Goal: Information Seeking & Learning: Learn about a topic

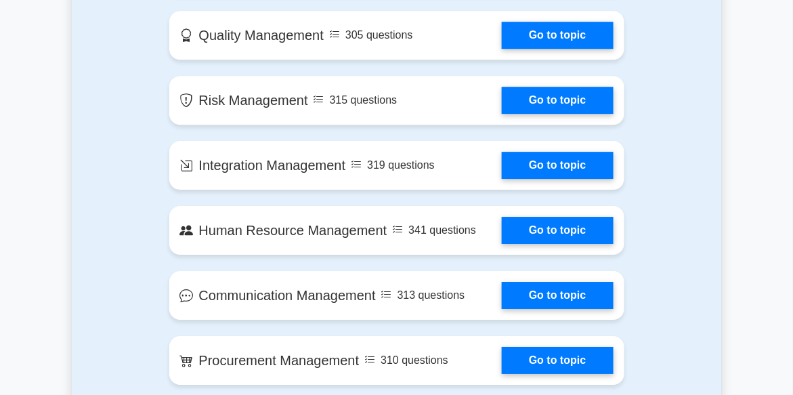
scroll to position [1015, 0]
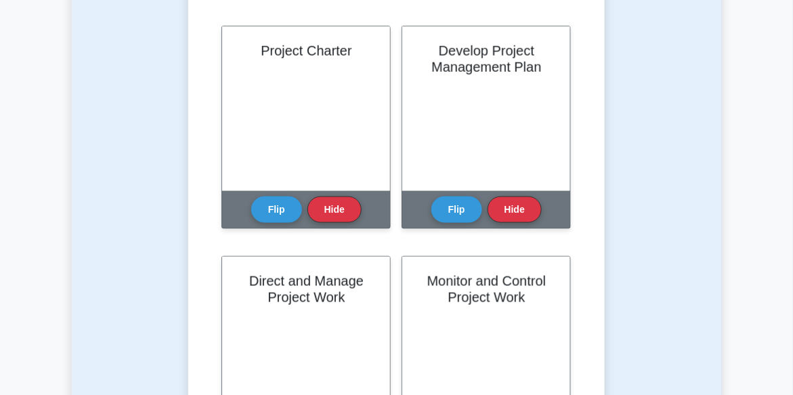
scroll to position [338, 0]
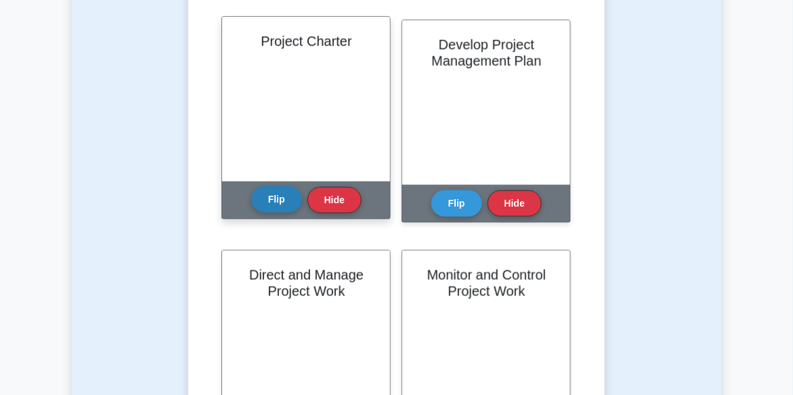
click at [279, 202] on button "Flip" at bounding box center [276, 199] width 51 height 26
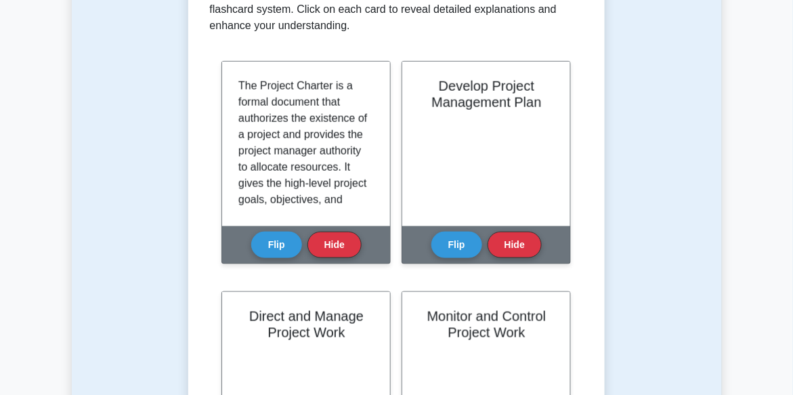
scroll to position [202, 0]
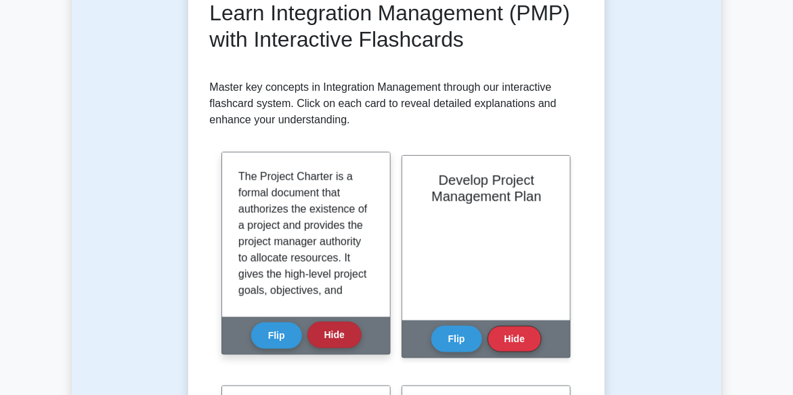
click at [330, 339] on button "Hide" at bounding box center [334, 335] width 54 height 26
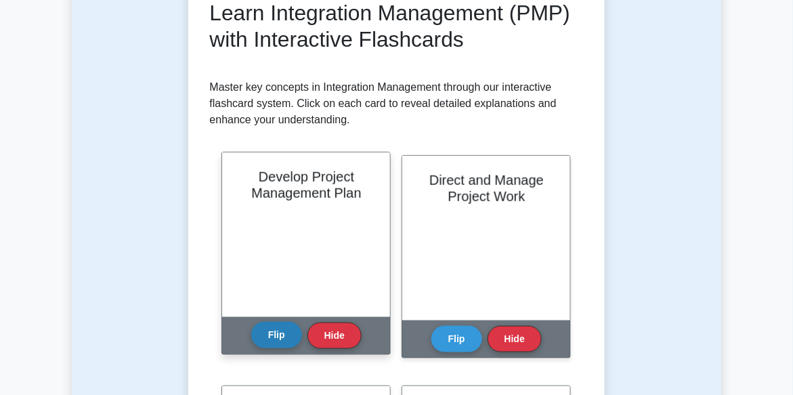
click at [263, 334] on button "Flip" at bounding box center [276, 335] width 51 height 26
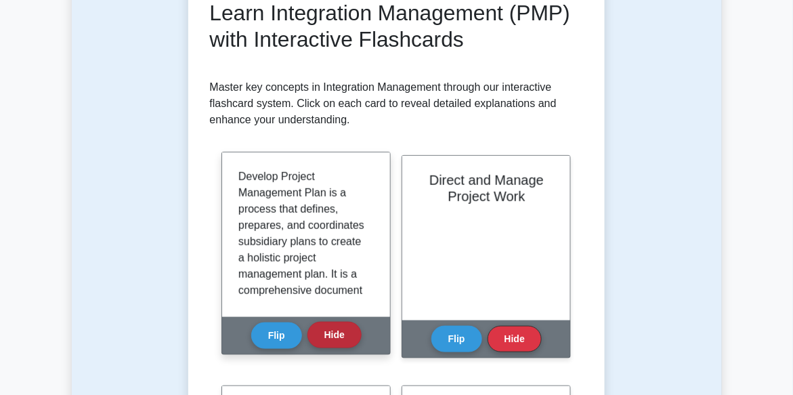
click at [330, 336] on button "Hide" at bounding box center [334, 335] width 54 height 26
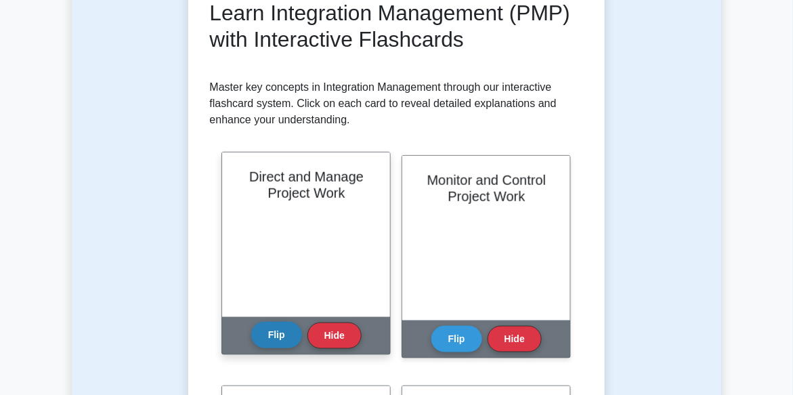
click at [281, 335] on button "Flip" at bounding box center [276, 335] width 51 height 26
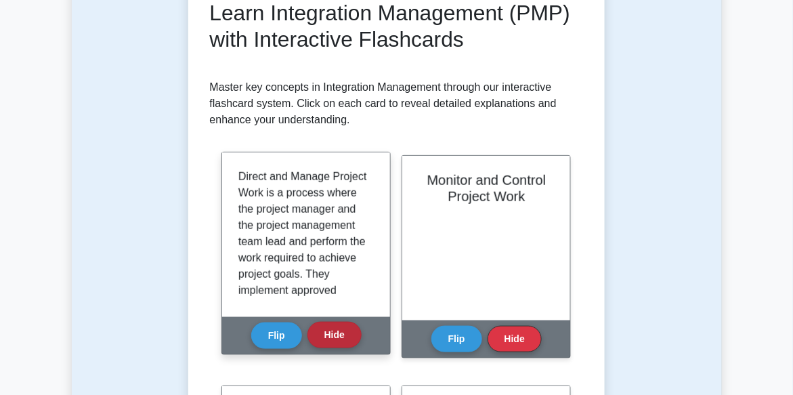
click at [336, 332] on button "Hide" at bounding box center [334, 335] width 54 height 26
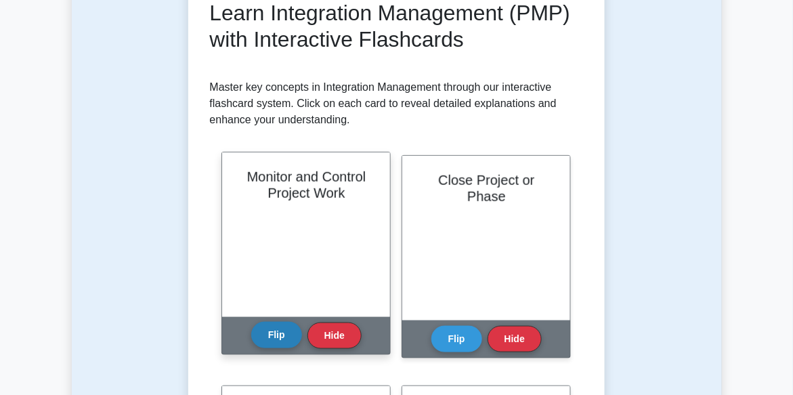
click at [280, 333] on button "Flip" at bounding box center [276, 335] width 51 height 26
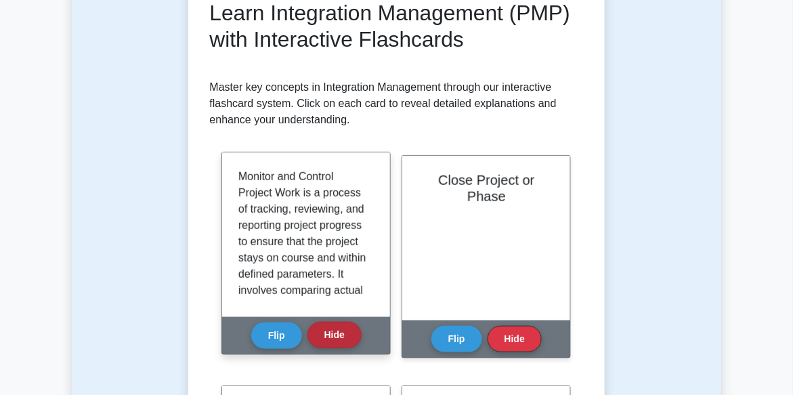
click at [347, 329] on button "Hide" at bounding box center [334, 335] width 54 height 26
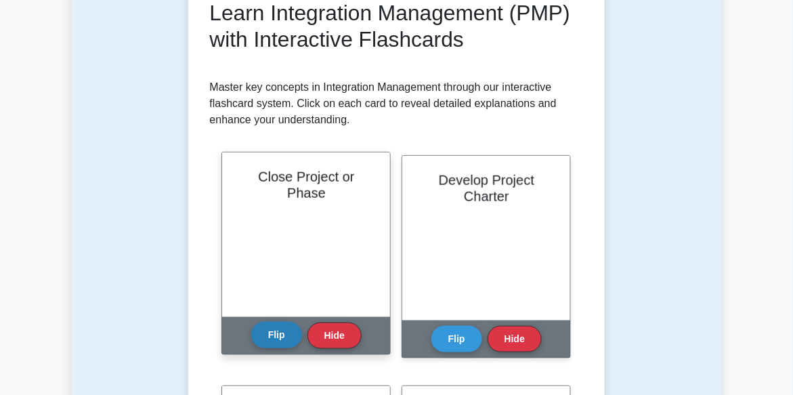
click at [280, 335] on button "Flip" at bounding box center [276, 335] width 51 height 26
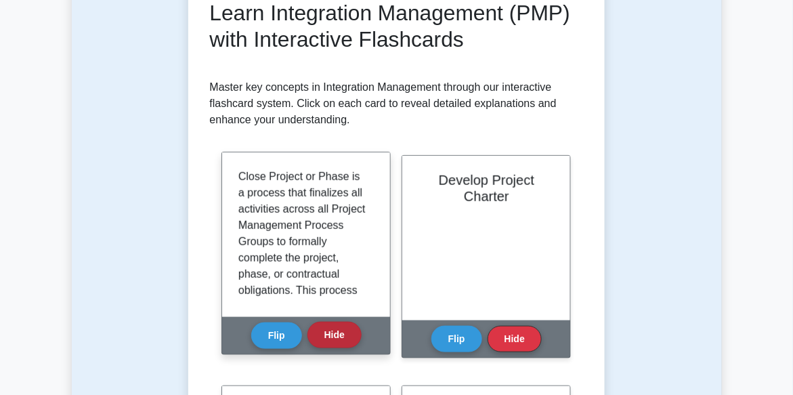
click at [335, 332] on button "Hide" at bounding box center [334, 335] width 54 height 26
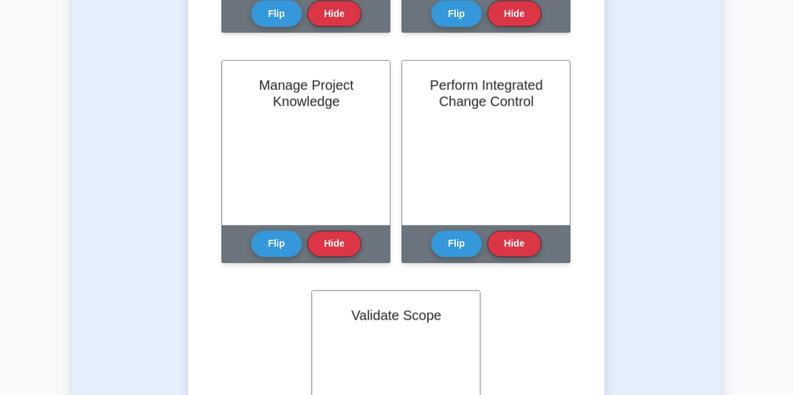
scroll to position [541, 0]
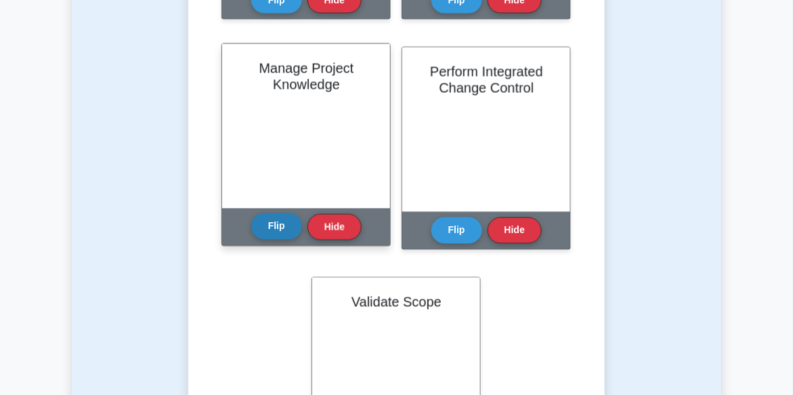
click at [284, 222] on button "Flip" at bounding box center [276, 226] width 51 height 26
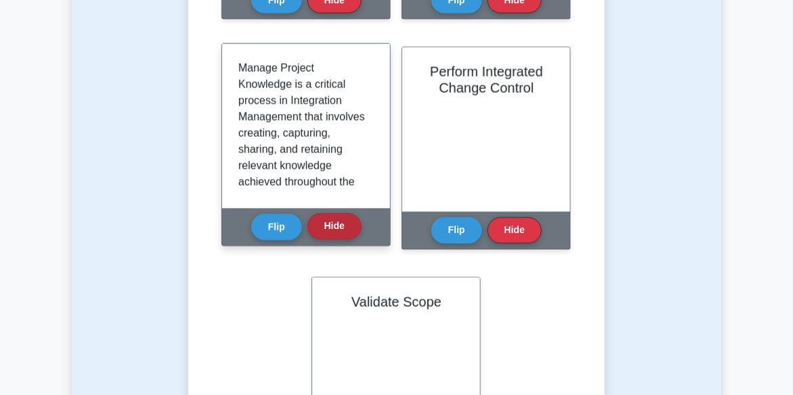
click at [333, 223] on button "Hide" at bounding box center [334, 226] width 54 height 26
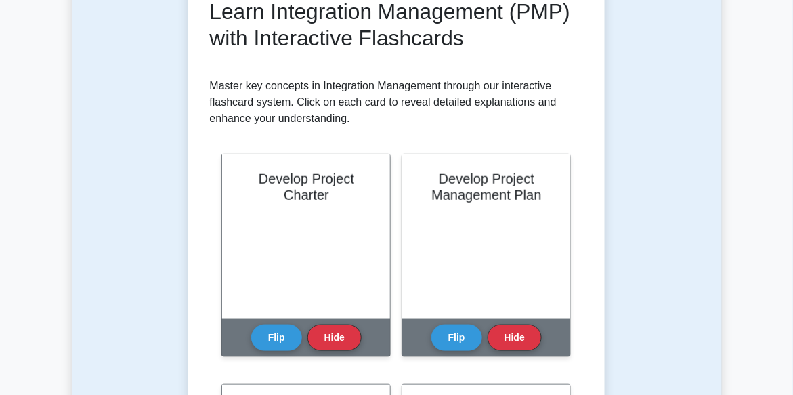
scroll to position [270, 0]
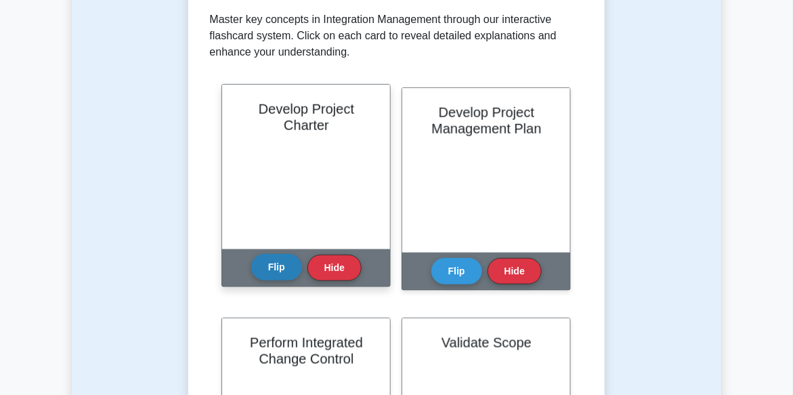
click at [278, 262] on button "Flip" at bounding box center [276, 267] width 51 height 26
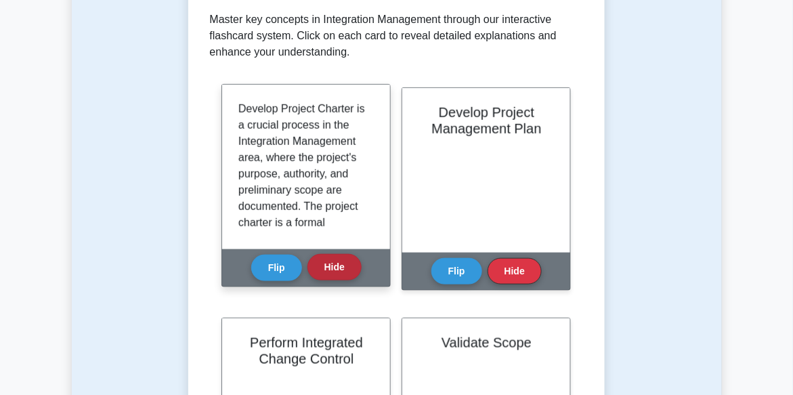
click at [339, 260] on button "Hide" at bounding box center [334, 267] width 54 height 26
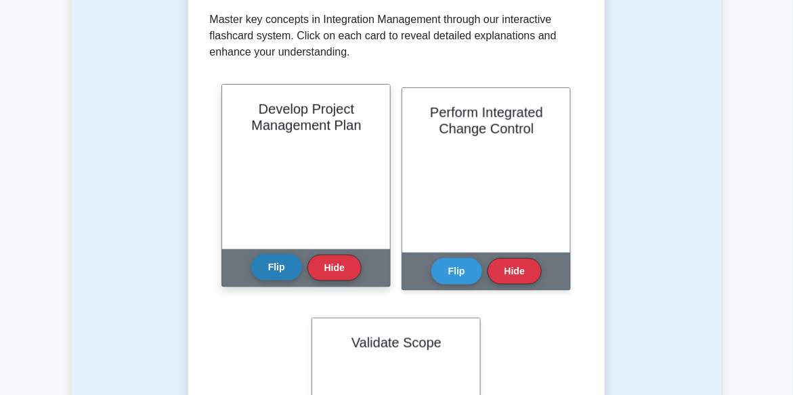
click at [273, 263] on button "Flip" at bounding box center [276, 267] width 51 height 26
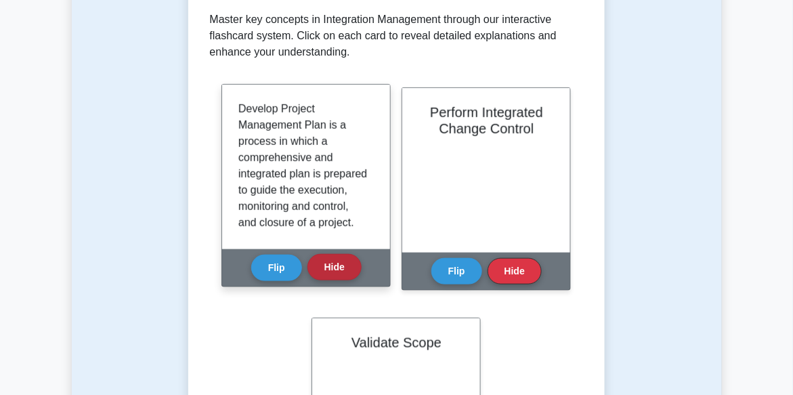
click at [329, 264] on button "Hide" at bounding box center [334, 267] width 54 height 26
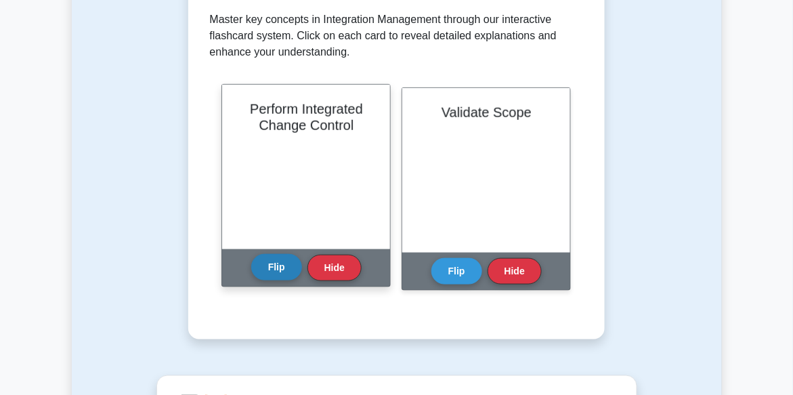
click at [288, 264] on button "Flip" at bounding box center [276, 267] width 51 height 26
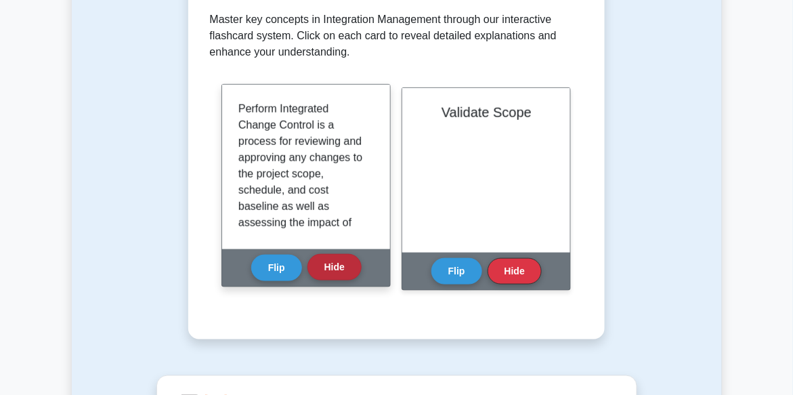
click at [335, 265] on button "Hide" at bounding box center [334, 267] width 54 height 26
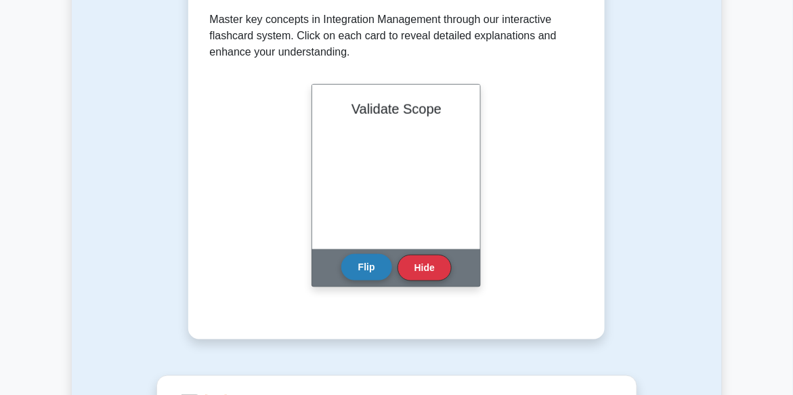
click at [364, 263] on button "Flip" at bounding box center [366, 267] width 51 height 26
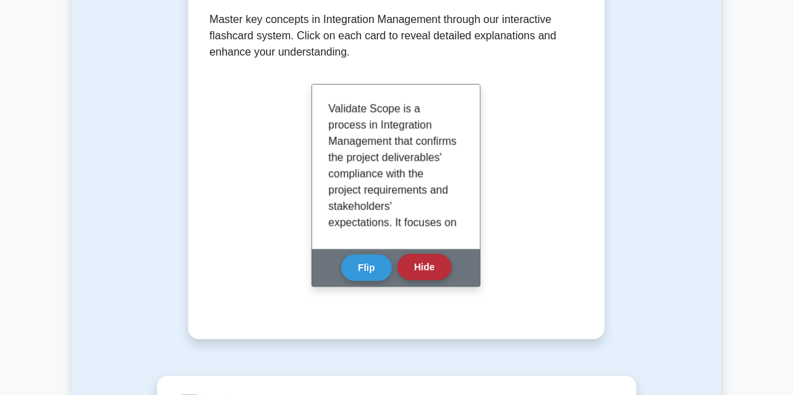
click at [426, 268] on button "Hide" at bounding box center [425, 267] width 54 height 26
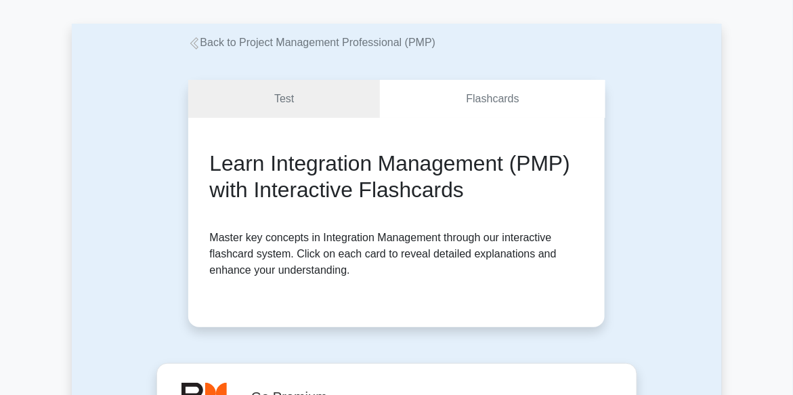
scroll to position [0, 0]
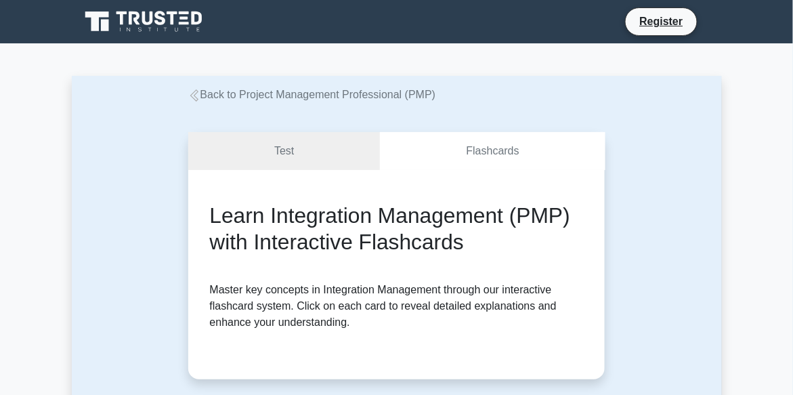
click at [309, 172] on div "Learn Integration Management (PMP) with Interactive Flashcards Master key conce…" at bounding box center [396, 274] width 417 height 209
click at [314, 160] on link "Test" at bounding box center [284, 151] width 192 height 39
